Goal: Book appointment/travel/reservation

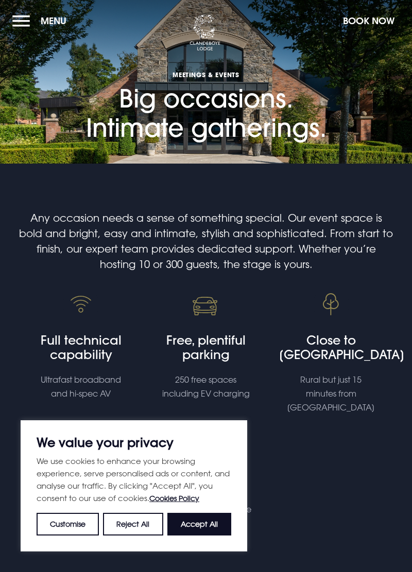
click at [22, 16] on button "Menu" at bounding box center [41, 21] width 59 height 22
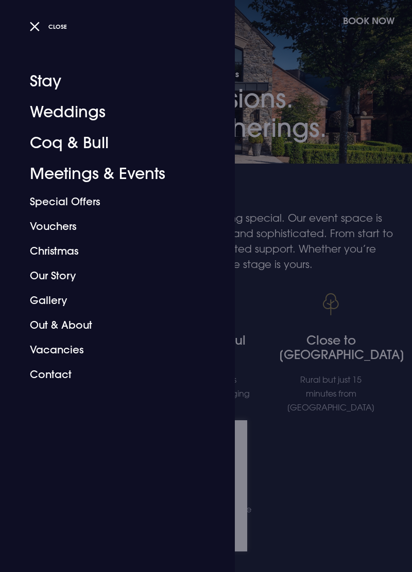
click at [132, 172] on link "Meetings & Events" at bounding box center [111, 173] width 163 height 31
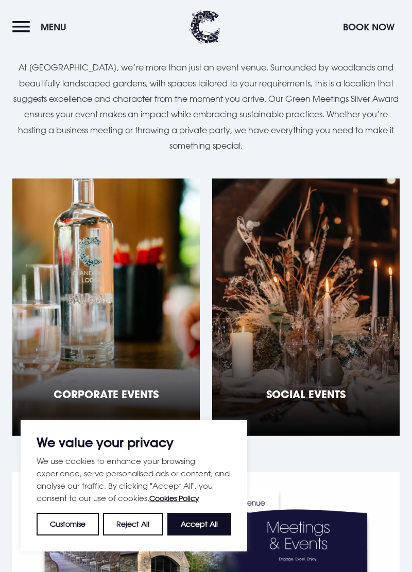
scroll to position [632, 0]
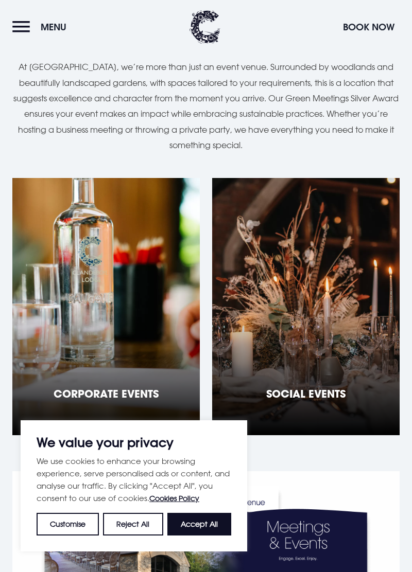
click at [295, 254] on div "Social Events" at bounding box center [305, 306] width 187 height 257
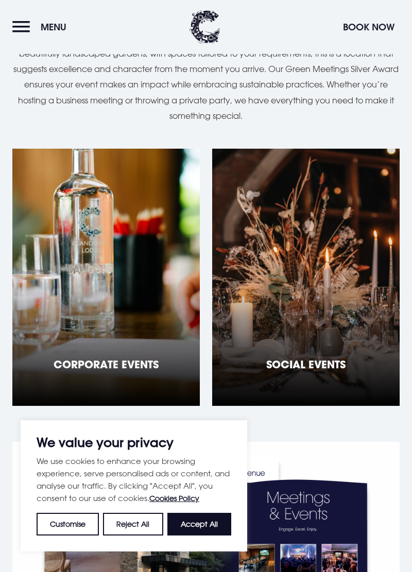
scroll to position [682, 0]
